Goal: Task Accomplishment & Management: Manage account settings

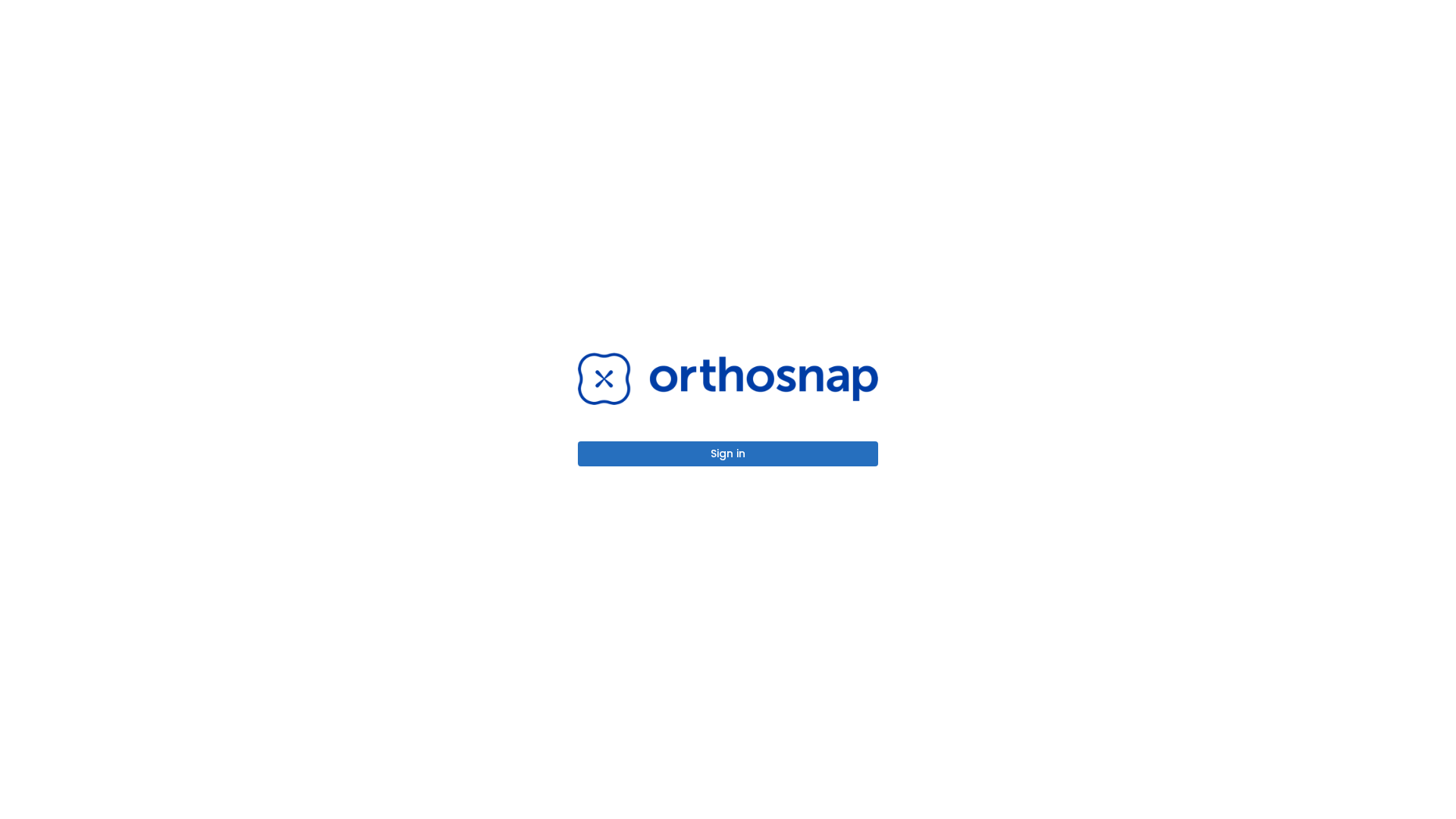
click at [728, 453] on button "Sign in" at bounding box center [728, 454] width 301 height 25
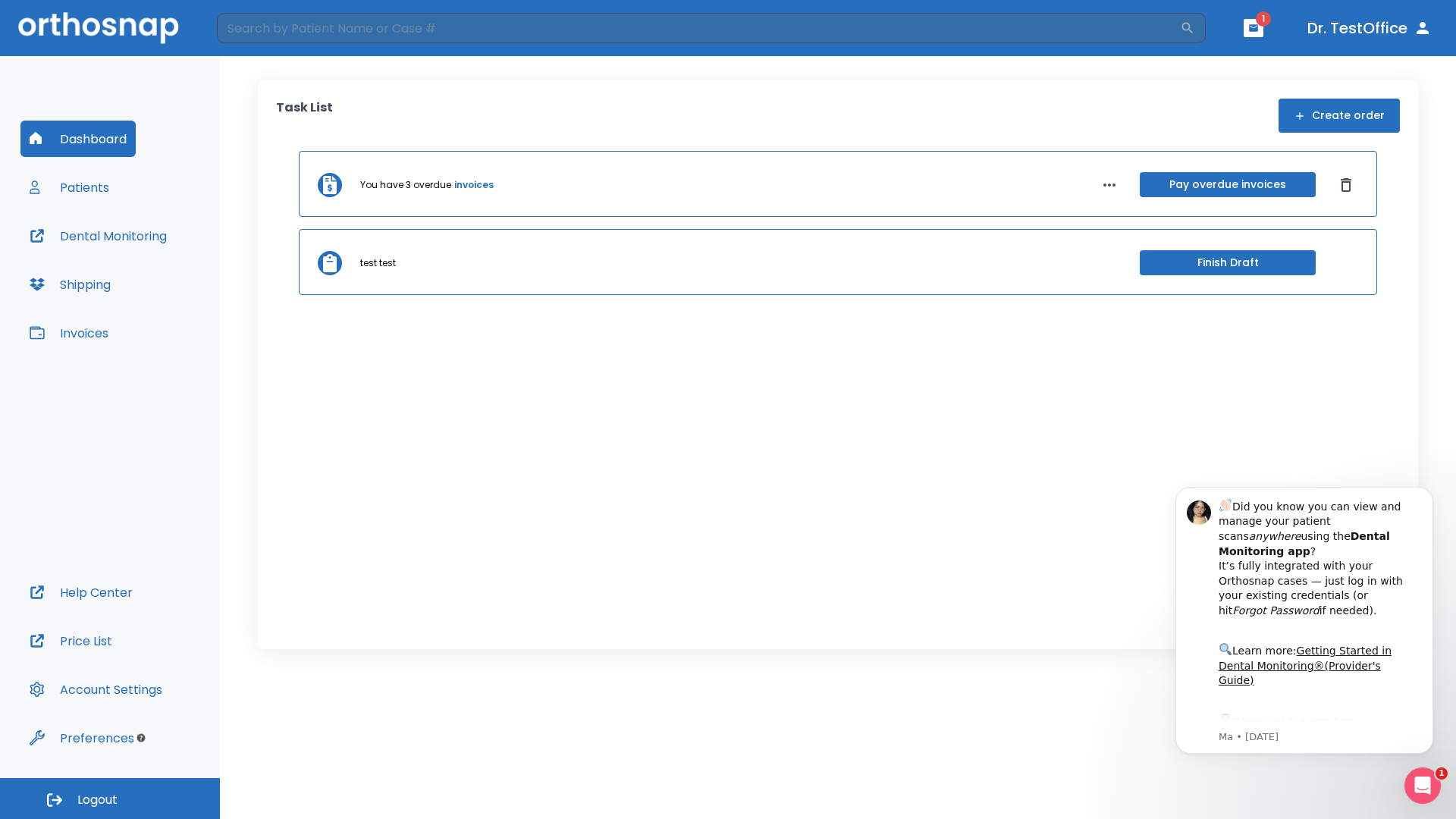
click at [110, 798] on span "Logout" at bounding box center [97, 800] width 40 height 17
